Goal: Information Seeking & Learning: Learn about a topic

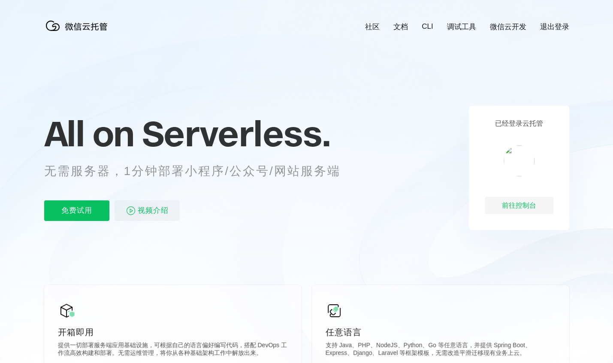
scroll to position [0, 1526]
click at [297, 153] on span "Serverless." at bounding box center [236, 133] width 188 height 43
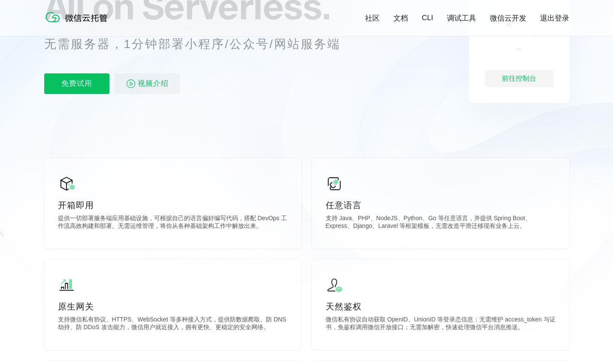
scroll to position [129, 0]
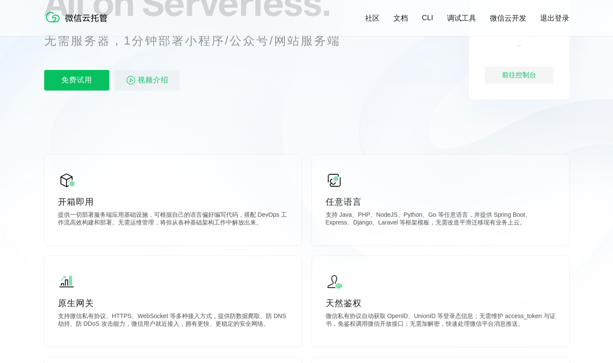
click at [309, 154] on icon at bounding box center [307, 102] width 824 height 463
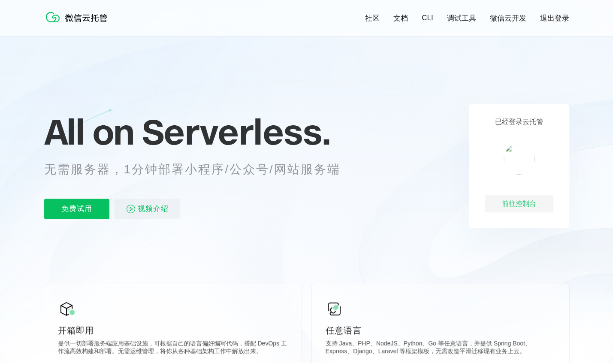
scroll to position [0, 0]
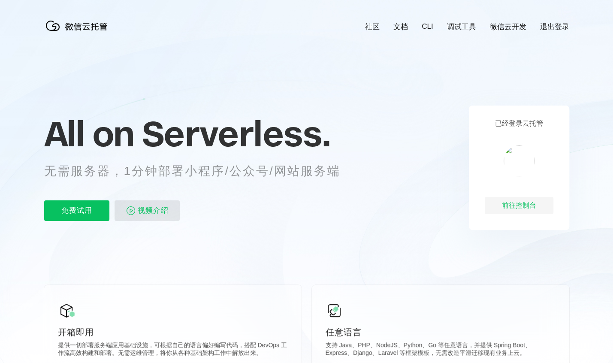
click at [163, 214] on span "视频介绍" at bounding box center [153, 210] width 31 height 21
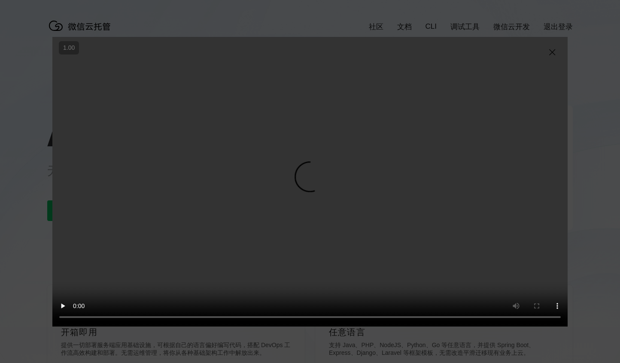
click at [185, 191] on video "抱歉，您的浏览器暂不支持播放此视频" at bounding box center [309, 182] width 515 height 290
click at [552, 53] on img at bounding box center [552, 52] width 10 height 10
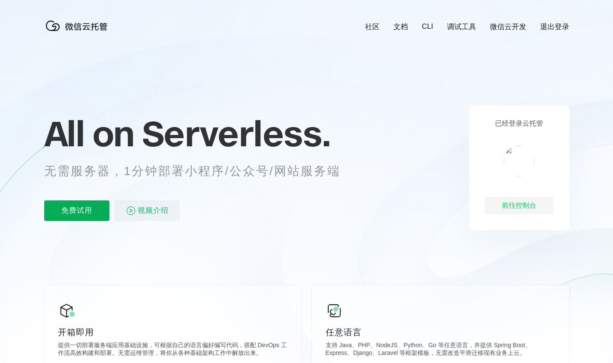
click at [83, 215] on p "免费试用" at bounding box center [76, 210] width 65 height 21
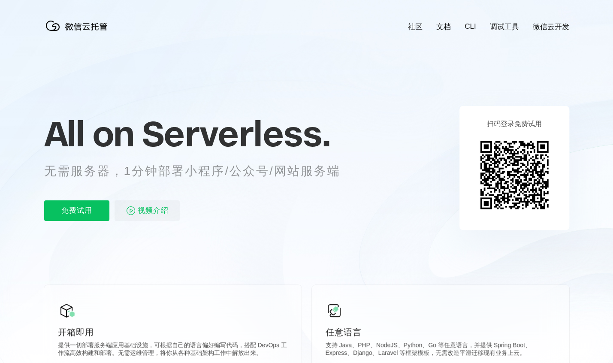
scroll to position [0, 1526]
click at [539, 165] on img at bounding box center [515, 175] width 78 height 78
click at [79, 210] on p "免费试用" at bounding box center [76, 210] width 65 height 21
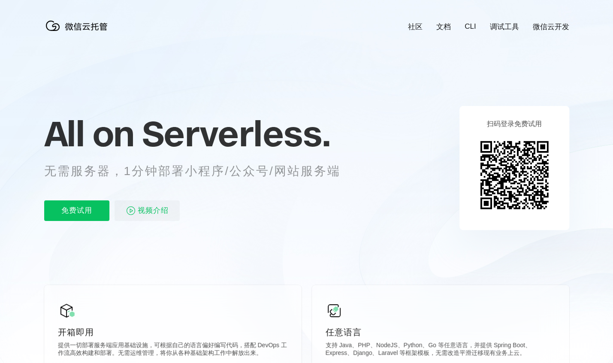
scroll to position [0, 1526]
click at [545, 28] on link "微信云开发" at bounding box center [551, 27] width 36 height 10
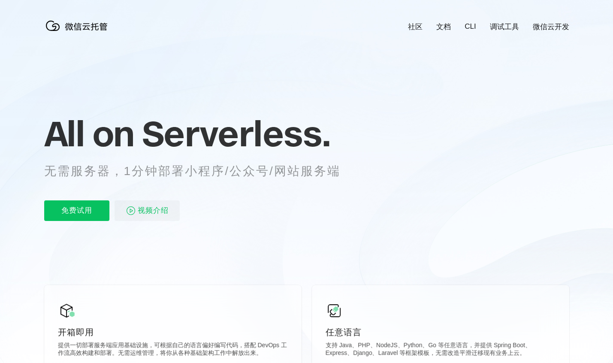
scroll to position [0, 1526]
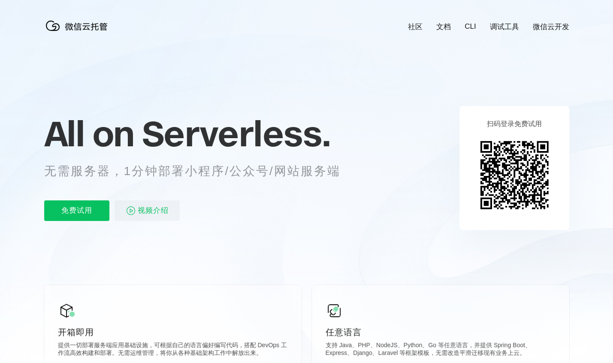
click at [503, 24] on link "调试工具" at bounding box center [504, 27] width 29 height 10
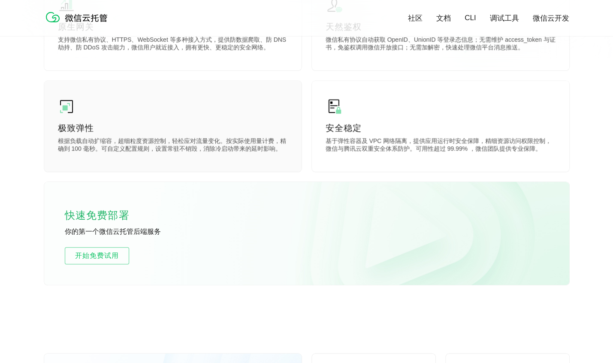
scroll to position [343, 0]
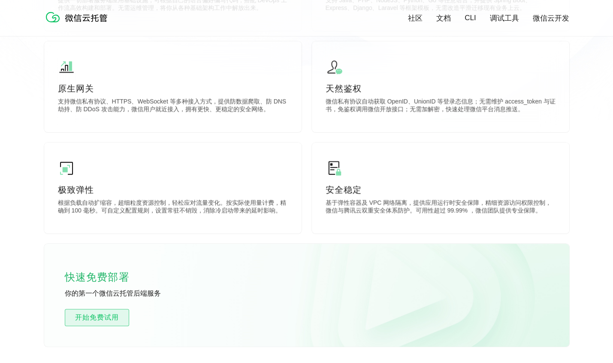
click at [101, 321] on span "开始免费试用" at bounding box center [97, 317] width 64 height 10
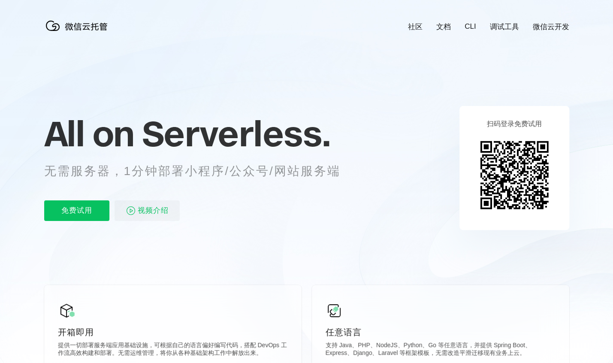
scroll to position [0, 1526]
click at [469, 27] on link "CLI" at bounding box center [470, 26] width 11 height 9
click at [51, 230] on icon at bounding box center [307, 231] width 824 height 463
click at [447, 22] on link "文档" at bounding box center [443, 27] width 15 height 10
